Goal: Information Seeking & Learning: Check status

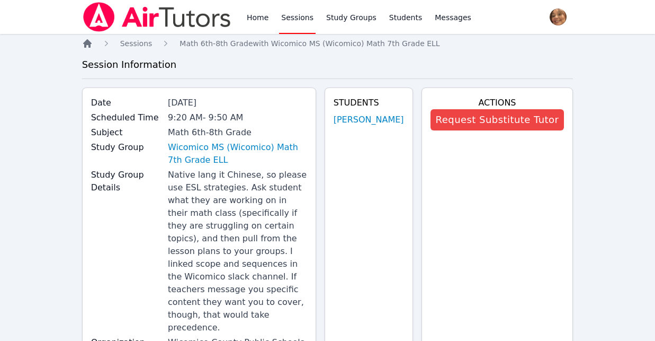
click at [87, 40] on icon "Breadcrumb" at bounding box center [87, 43] width 8 height 8
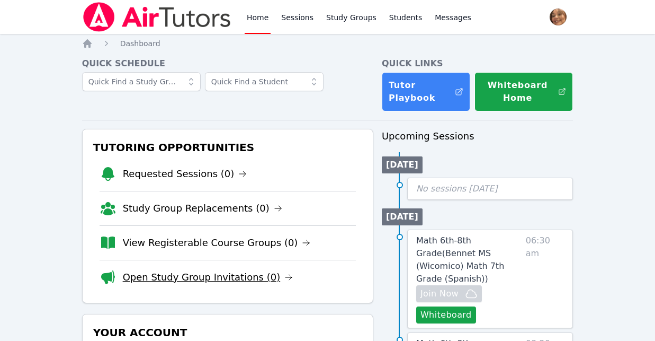
click at [221, 276] on link "Open Study Group Invitations (0)" at bounding box center [208, 277] width 171 height 15
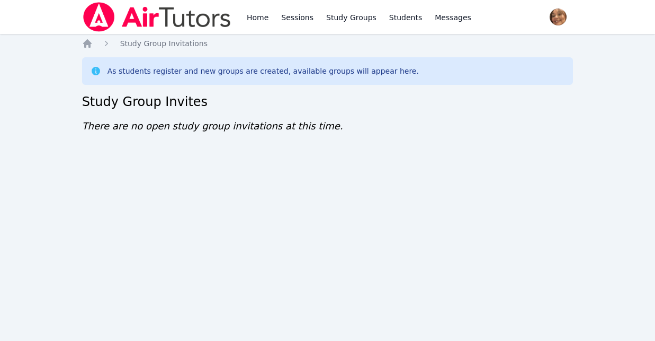
drag, startPoint x: 441, startPoint y: 187, endPoint x: 414, endPoint y: 187, distance: 26.5
click at [414, 187] on div "Home Sessions Study Groups Students Messages Open user menu Michelle Rodriguez …" at bounding box center [327, 170] width 655 height 341
